Goal: Transaction & Acquisition: Purchase product/service

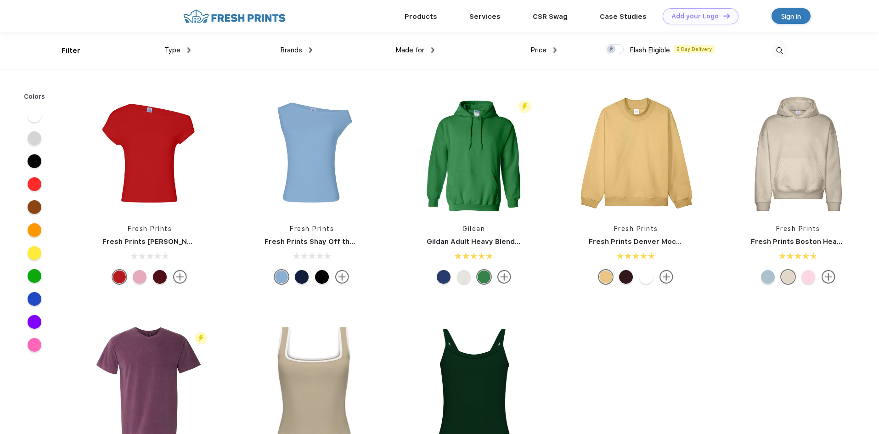
scroll to position [0, 0]
click at [468, 151] on img at bounding box center [474, 153] width 122 height 122
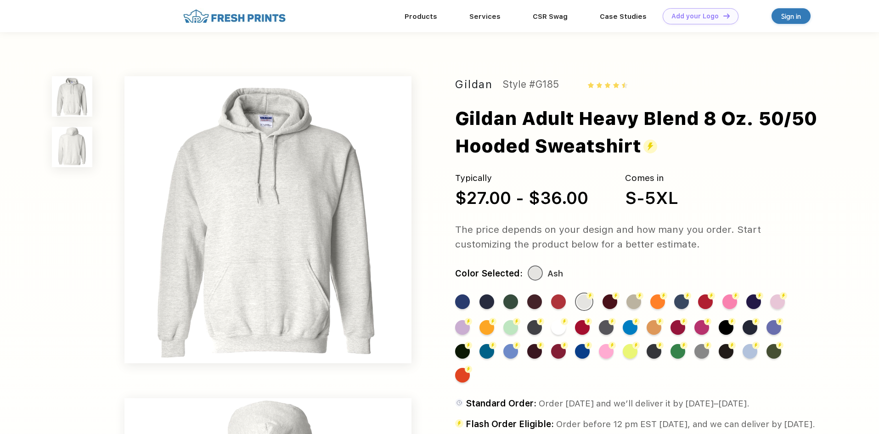
scroll to position [0, 0]
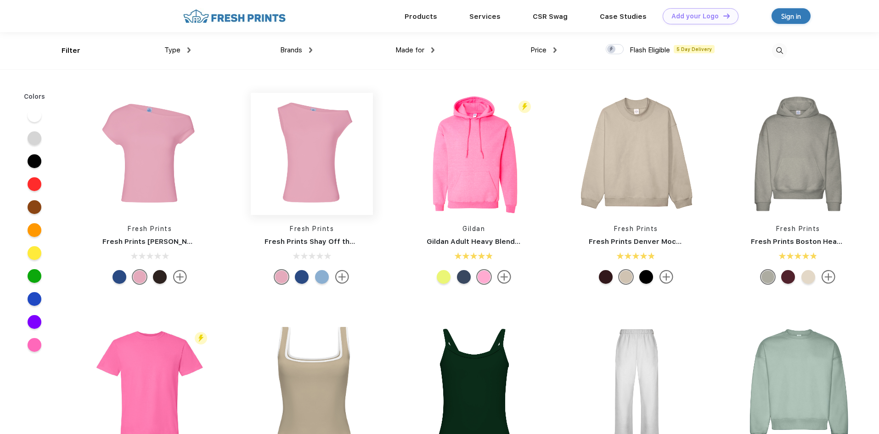
click at [315, 151] on img at bounding box center [312, 154] width 122 height 122
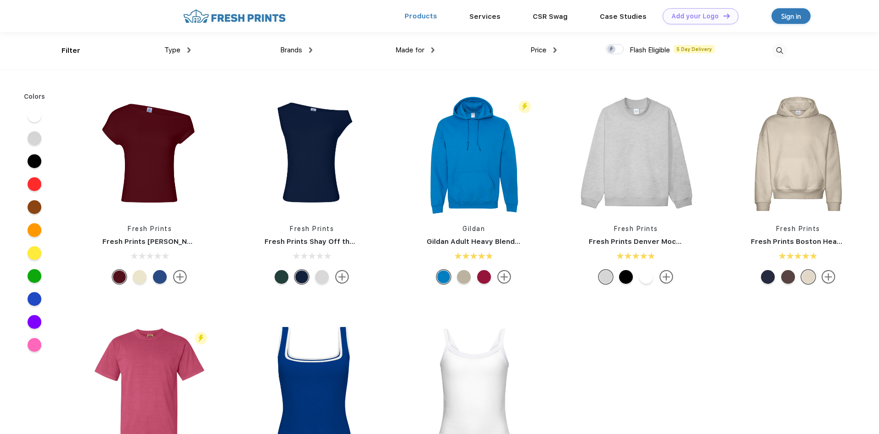
click at [431, 17] on link "Products" at bounding box center [420, 16] width 33 height 8
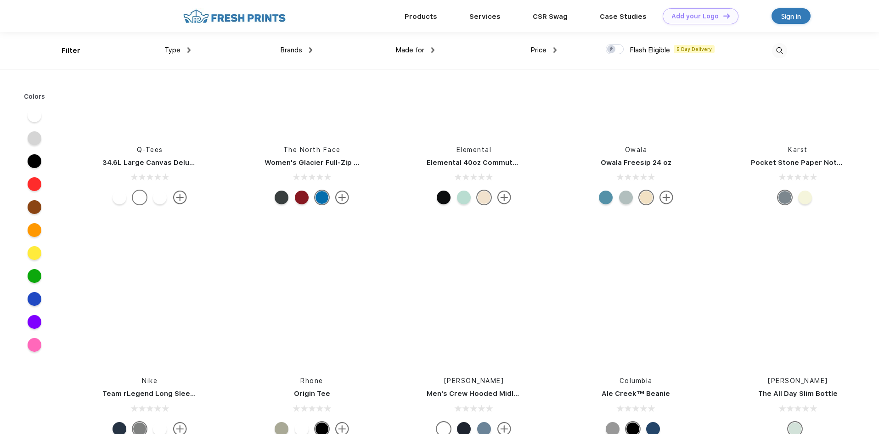
scroll to position [16802, 0]
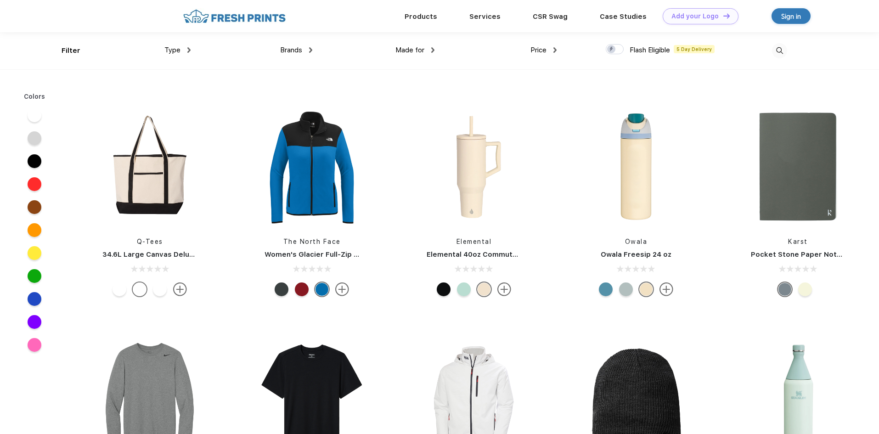
click at [447, 291] on div at bounding box center [444, 289] width 14 height 14
click at [458, 289] on div at bounding box center [464, 289] width 14 height 14
click at [484, 294] on div at bounding box center [484, 289] width 14 height 14
click at [480, 220] on img at bounding box center [474, 167] width 122 height 122
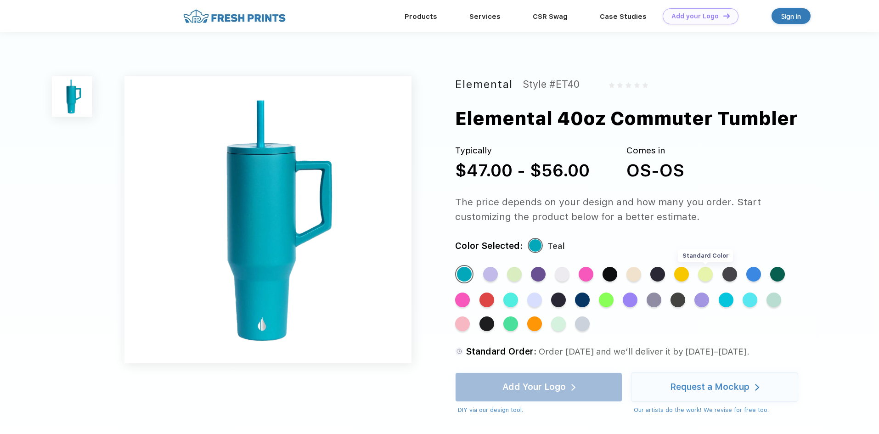
click at [708, 276] on div "Standard Color" at bounding box center [705, 274] width 15 height 15
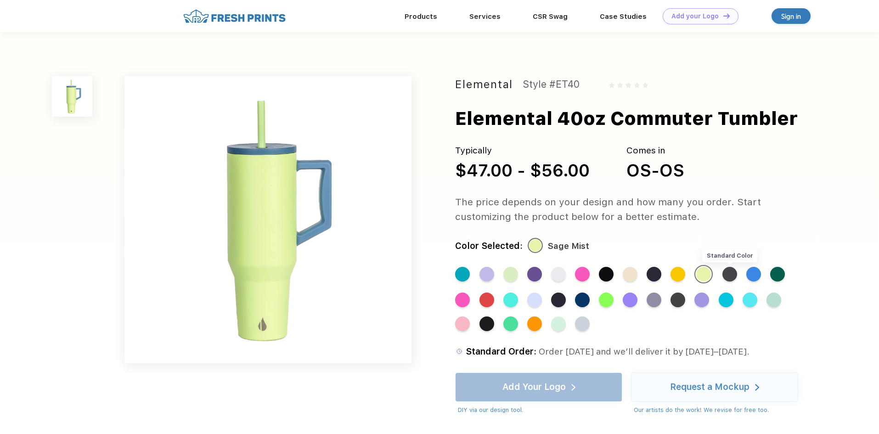
click at [736, 275] on div "Standard Color" at bounding box center [729, 274] width 15 height 15
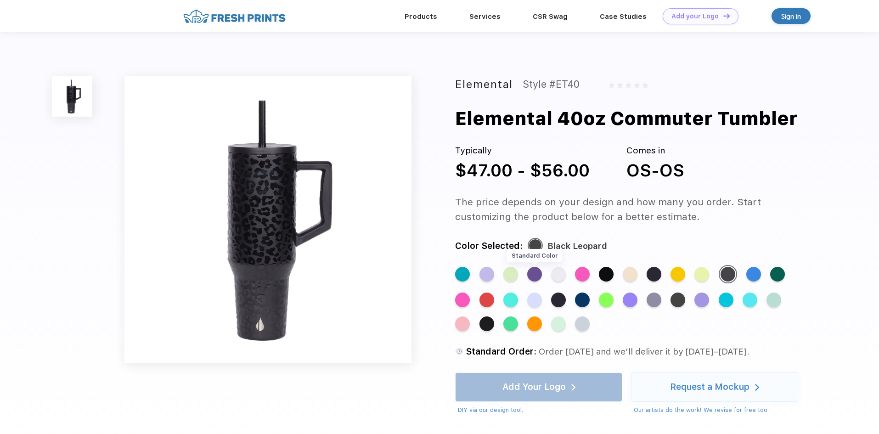
click at [531, 277] on div "Standard Color" at bounding box center [534, 274] width 15 height 15
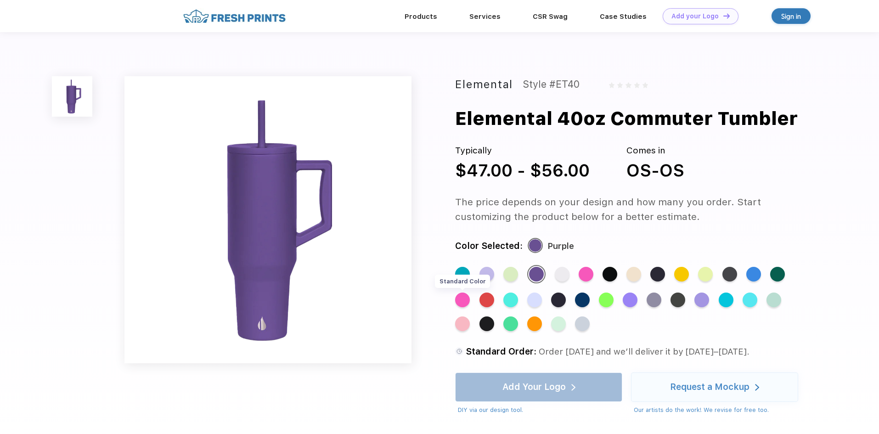
click at [468, 305] on div "Standard Color" at bounding box center [462, 299] width 15 height 15
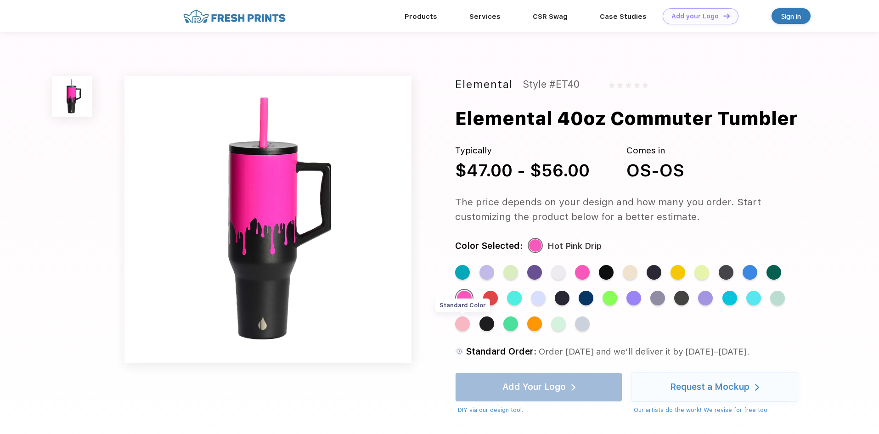
click at [458, 326] on div "Standard Color" at bounding box center [462, 323] width 15 height 15
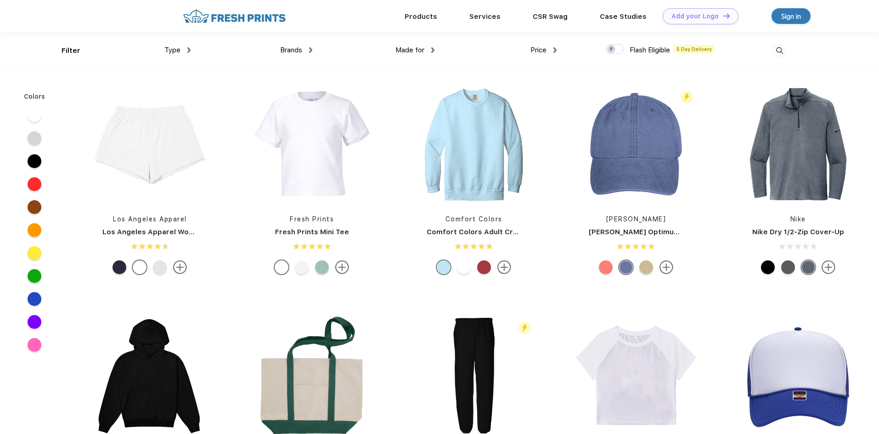
scroll to position [1423, 0]
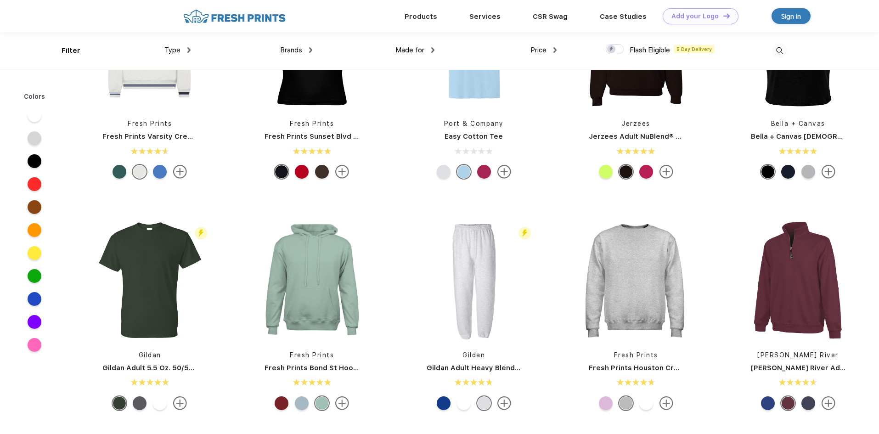
click at [311, 46] on div "Brands" at bounding box center [296, 50] width 32 height 11
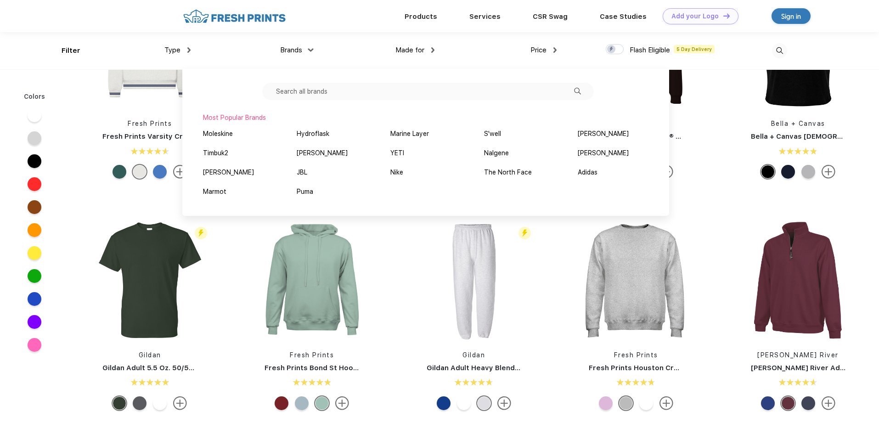
click at [308, 92] on input "text" at bounding box center [427, 91] width 331 height 17
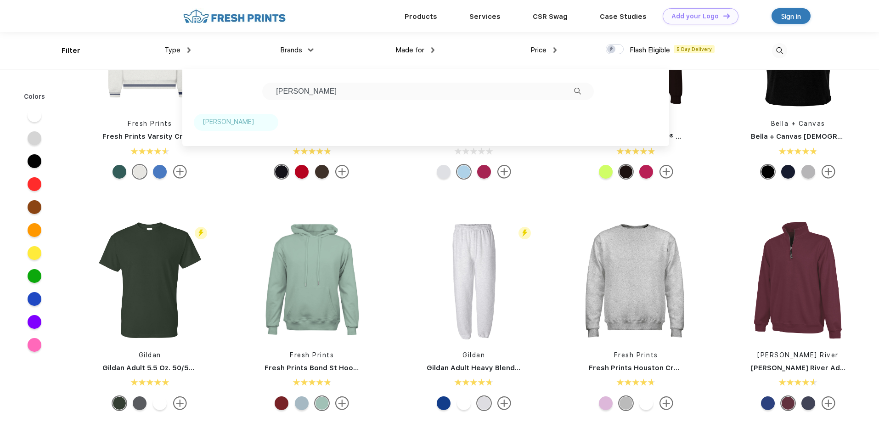
type input "stan"
click at [224, 123] on div "[PERSON_NAME]" at bounding box center [228, 122] width 51 height 10
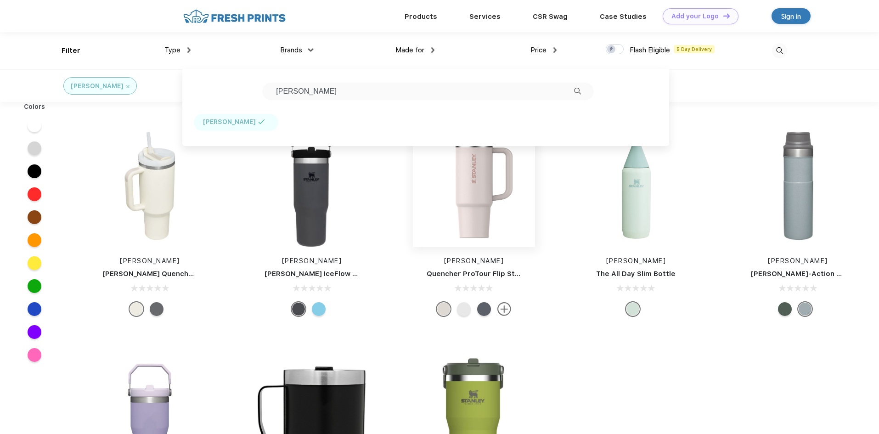
click at [481, 203] on img at bounding box center [474, 186] width 122 height 122
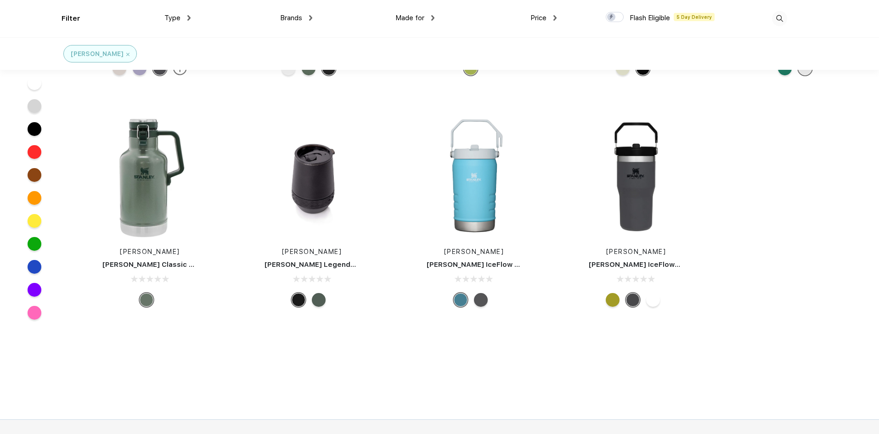
scroll to position [414, 0]
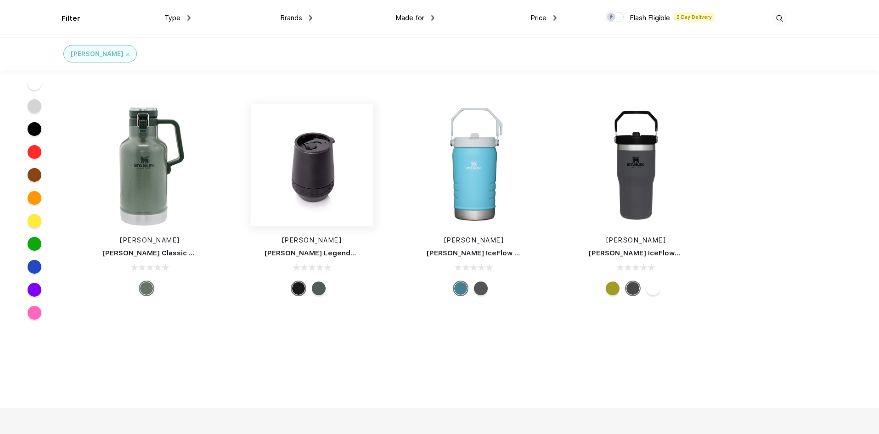
click at [331, 185] on img at bounding box center [312, 165] width 122 height 122
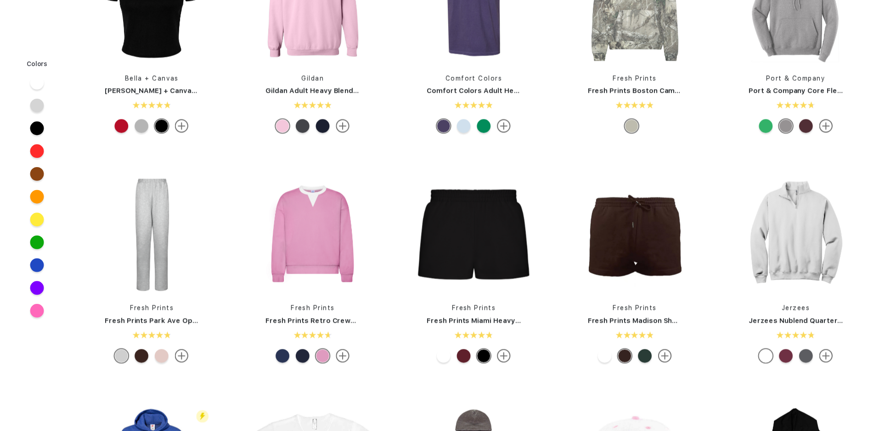
scroll to position [178, 0]
